Goal: Information Seeking & Learning: Learn about a topic

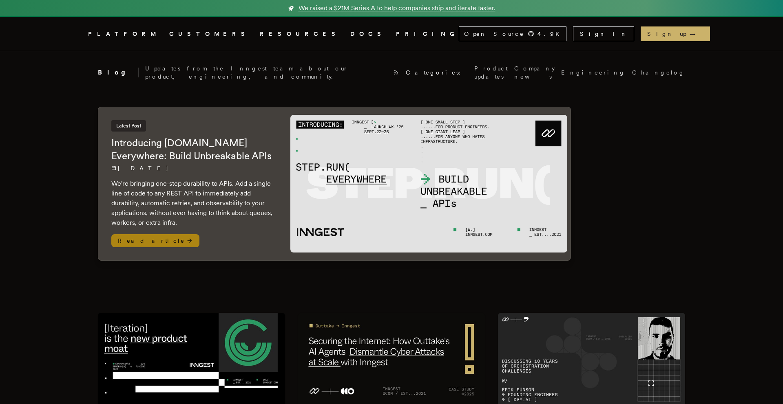
click at [141, 234] on span "Read article" at bounding box center [155, 240] width 88 height 13
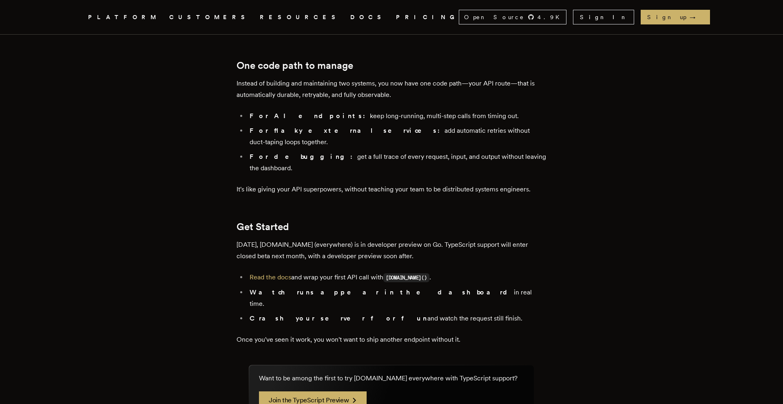
scroll to position [1314, 0]
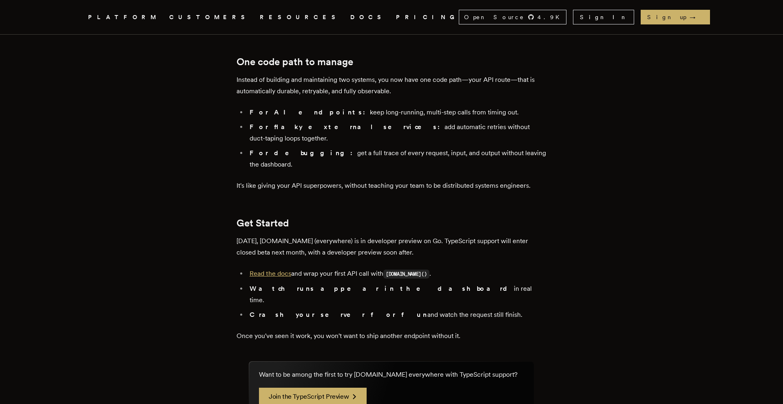
click at [289, 270] on link "Read the docs" at bounding box center [270, 274] width 42 height 8
